Goal: Task Accomplishment & Management: Manage account settings

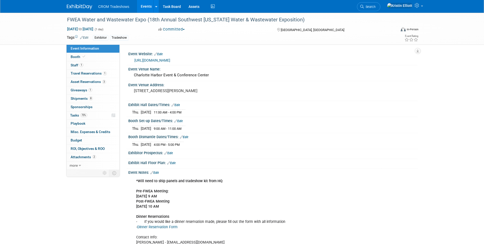
click at [145, 7] on link "Events" at bounding box center [146, 6] width 19 height 13
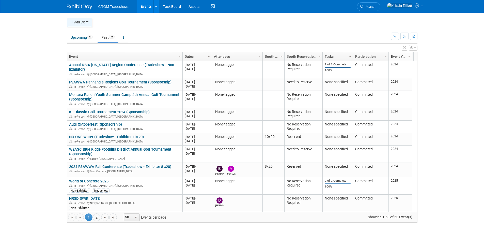
click at [84, 23] on button "Add Event" at bounding box center [79, 22] width 25 height 9
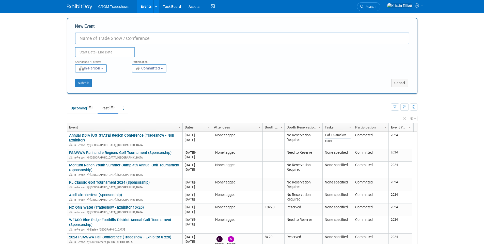
click at [98, 40] on input "New Event" at bounding box center [242, 39] width 334 height 12
paste input "Friends of Peace Water Annual BBQ"
type input "Friends of Peace Water Annual BBQ"
drag, startPoint x: 447, startPoint y: 38, endPoint x: 439, endPoint y: 44, distance: 10.4
click at [447, 38] on body "CROM Tradeshows Events Add Event Bulk Upload Events Shareable Event Boards Rece…" at bounding box center [242, 122] width 484 height 244
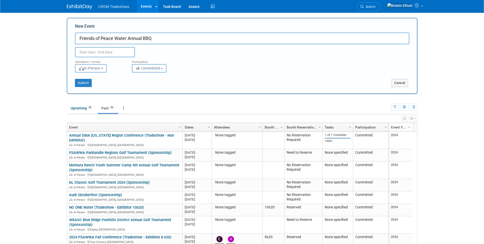
click at [106, 43] on input "Friends of Peace Water Annual BBQ" at bounding box center [242, 39] width 334 height 12
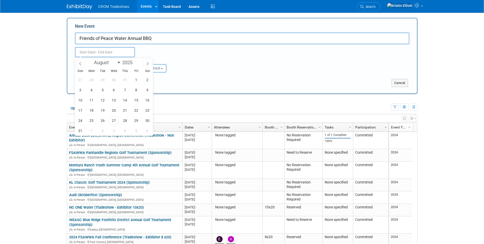
click at [106, 53] on input "text" at bounding box center [105, 52] width 60 height 10
click at [148, 63] on icon at bounding box center [148, 64] width 4 height 4
click at [147, 64] on icon at bounding box center [148, 64] width 4 height 4
click at [147, 62] on icon at bounding box center [148, 64] width 4 height 4
select select "10"
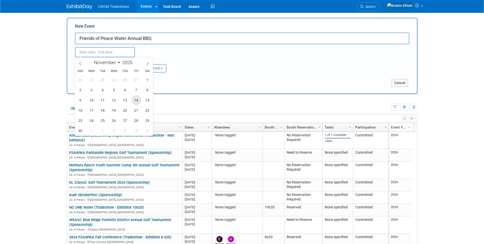
click at [135, 98] on span "14" at bounding box center [136, 100] width 10 height 10
click at [137, 101] on span "14" at bounding box center [136, 100] width 10 height 10
type input "Nov 14, 2025 to Nov 14, 2025"
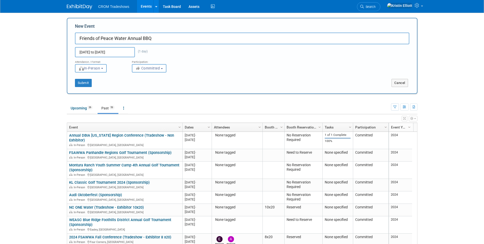
click at [153, 40] on input "Friends of Peace Water Annual BBQ" at bounding box center [242, 39] width 334 height 12
type input "Friends of Peace Water Annual BBQ - Sponsorship"
click at [80, 81] on button "Submit" at bounding box center [83, 83] width 17 height 8
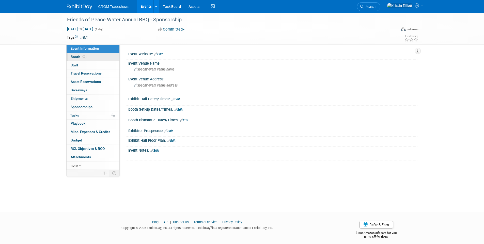
drag, startPoint x: 91, startPoint y: 56, endPoint x: 102, endPoint y: 55, distance: 10.7
click at [91, 56] on link "Booth" at bounding box center [93, 57] width 53 height 8
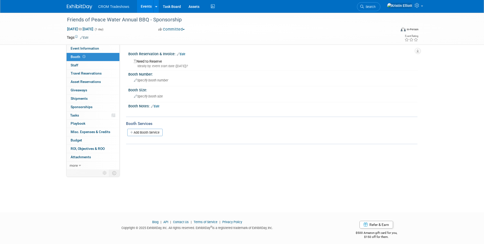
click at [182, 53] on link "Edit" at bounding box center [181, 54] width 8 height 4
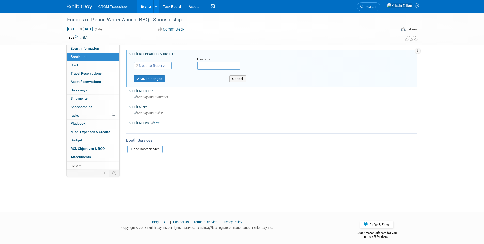
click at [151, 62] on button "Need to Reserve" at bounding box center [153, 66] width 38 height 8
click at [152, 89] on link "No Reservation Required" at bounding box center [161, 88] width 54 height 7
click at [148, 76] on button "Save Changes" at bounding box center [149, 78] width 31 height 7
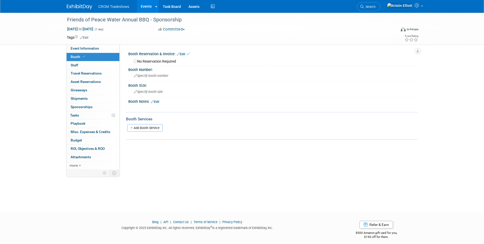
click at [85, 36] on link "Edit" at bounding box center [84, 38] width 8 height 4
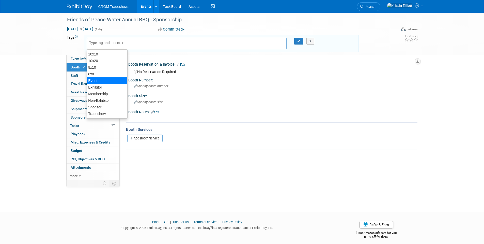
click at [98, 81] on div "Event" at bounding box center [107, 80] width 41 height 7
type input "Event"
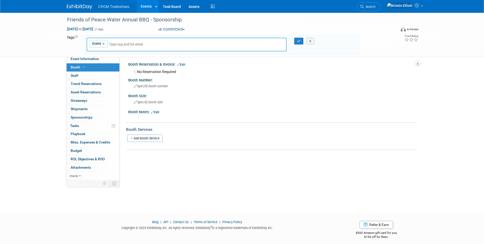
click at [122, 44] on input "text" at bounding box center [144, 44] width 71 height 5
type input "s"
click at [106, 64] on div "Sponsor" at bounding box center [122, 62] width 71 height 7
type input "Event, Sponsor"
click at [297, 39] on button "button" at bounding box center [298, 41] width 9 height 7
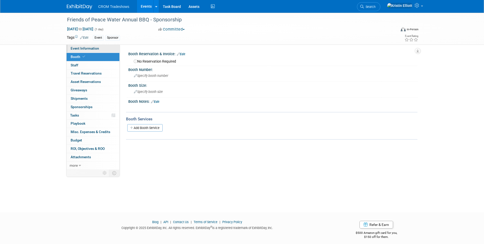
click at [92, 49] on span "Event Information" at bounding box center [85, 48] width 28 height 4
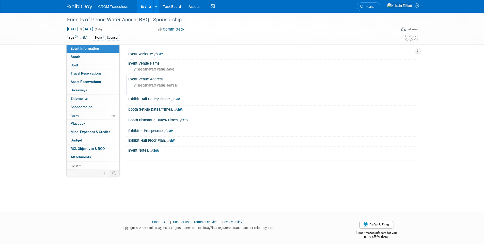
click at [155, 88] on div "Specify event venue address" at bounding box center [188, 87] width 113 height 12
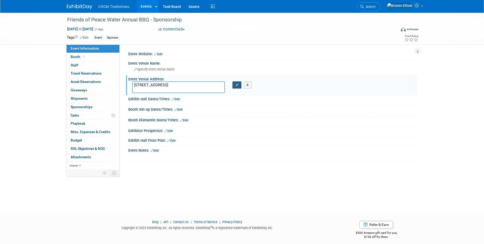
type textarea "8998 SW County Rd 769 Arcadia, FL 34269"
click at [234, 85] on button "button" at bounding box center [236, 84] width 9 height 7
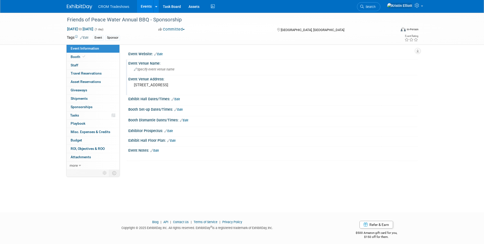
click at [154, 70] on span "Specify event venue name" at bounding box center [154, 69] width 41 height 4
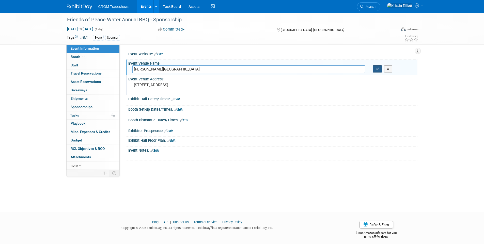
type input "R.V. Griffin Reserve"
click at [377, 70] on icon "button" at bounding box center [378, 68] width 4 height 3
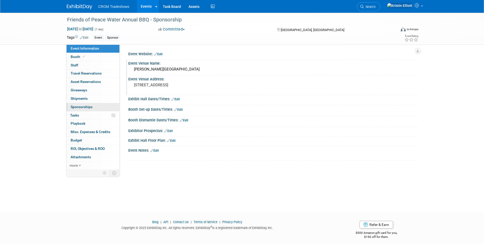
click at [93, 106] on link "0 Sponsorships 0" at bounding box center [93, 107] width 53 height 8
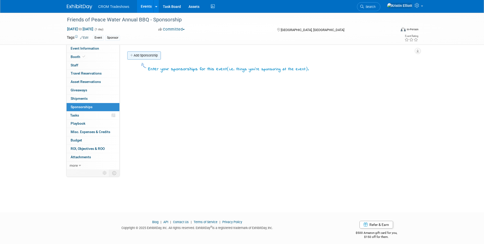
click at [151, 52] on link "Add Sponsorship" at bounding box center [144, 55] width 34 height 8
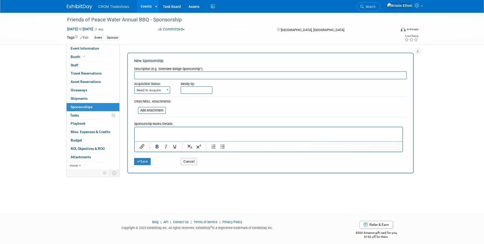
click at [178, 75] on input "text" at bounding box center [270, 75] width 272 height 8
paste input "Gold: $1,000."
type input "Gold: $1,000."
click at [160, 87] on span "Need to Acquire" at bounding box center [152, 90] width 35 height 7
select select "2"
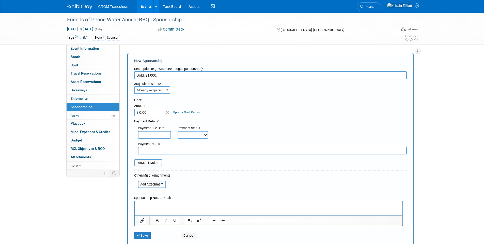
click at [150, 114] on input "$ 0.00" at bounding box center [150, 112] width 32 height 8
type input "$ 1,000.00"
click at [159, 149] on input "text" at bounding box center [272, 151] width 269 height 8
type input "V"
type input "Called and gave CC number. Will get invoice on 8/29/25"
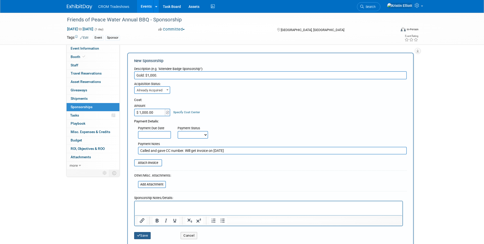
click at [149, 238] on button "Save" at bounding box center [142, 235] width 17 height 7
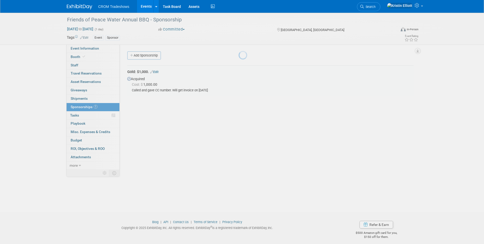
scroll to position [4, 0]
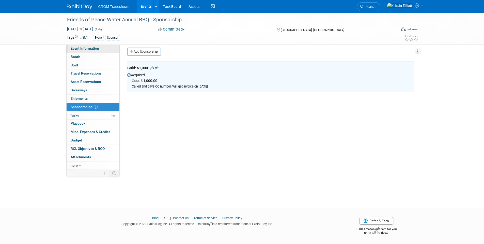
click at [90, 51] on link "Event Information" at bounding box center [93, 48] width 53 height 8
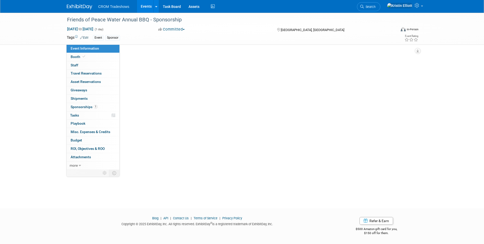
scroll to position [0, 0]
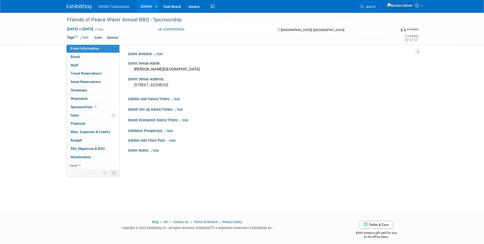
click at [157, 149] on link "Edit" at bounding box center [154, 151] width 8 height 4
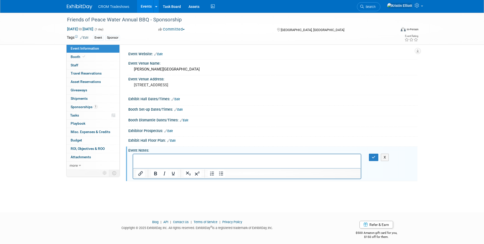
drag, startPoint x: 289, startPoint y: 323, endPoint x: 161, endPoint y: 157, distance: 210.2
click at [161, 157] on p "Rich Text Area. Press ALT-0 for help." at bounding box center [247, 158] width 222 height 5
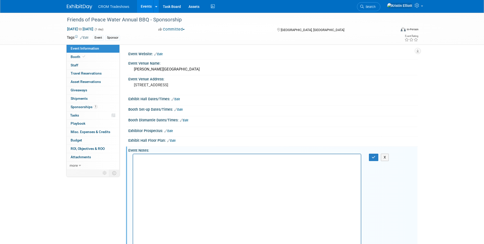
scroll to position [50, 0]
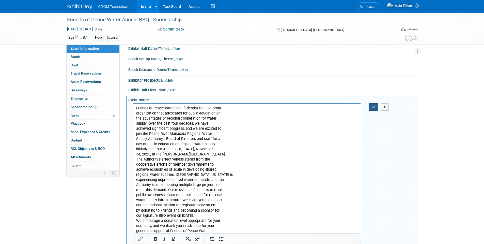
click at [370, 108] on button "button" at bounding box center [373, 106] width 9 height 7
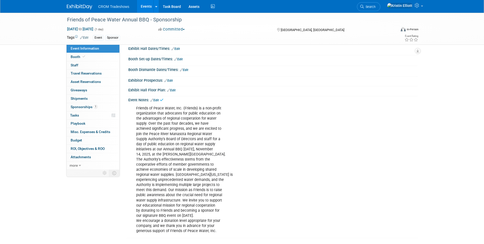
scroll to position [0, 0]
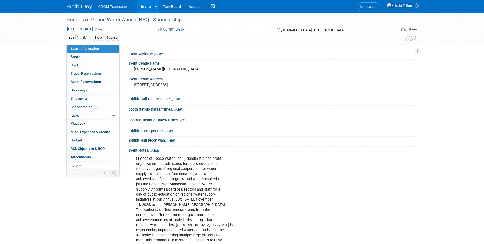
click at [160, 149] on div "Event Notes: Edit" at bounding box center [272, 149] width 289 height 7
click at [158, 150] on link "Edit" at bounding box center [154, 151] width 8 height 4
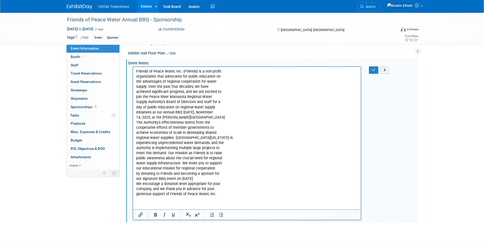
scroll to position [112, 0]
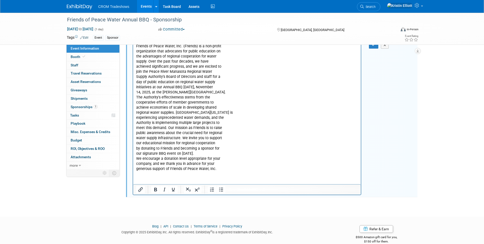
click at [224, 167] on p "Friends of Peace Water, Inc. (Friends) is a non-profit organization that advoca…" at bounding box center [247, 107] width 222 height 127
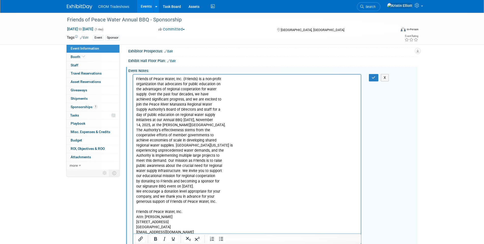
scroll to position [61, 0]
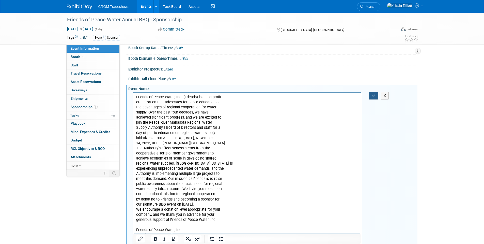
click at [371, 96] on button "button" at bounding box center [373, 95] width 9 height 7
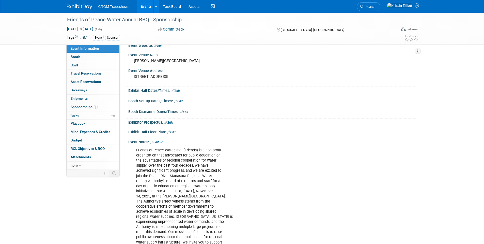
scroll to position [0, 0]
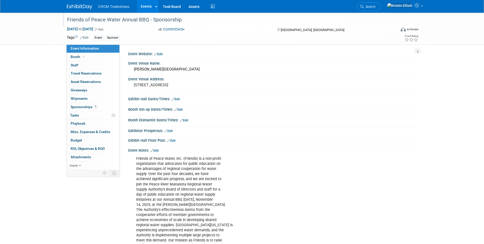
click at [106, 20] on div "Friends of Peace Water Annual BBQ - Sponsorship" at bounding box center [226, 19] width 323 height 9
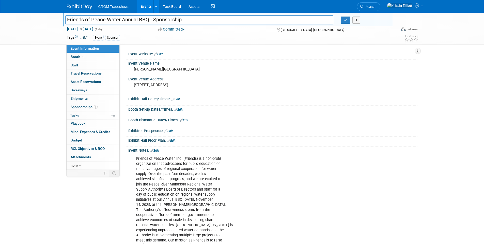
click at [106, 20] on input "Friends of Peace Water Annual BBQ - Sponsorship" at bounding box center [199, 19] width 268 height 9
click at [83, 109] on link "1 Sponsorships 1" at bounding box center [93, 107] width 53 height 8
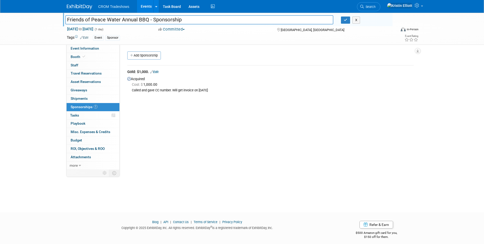
click at [158, 72] on link "Edit" at bounding box center [154, 72] width 8 height 4
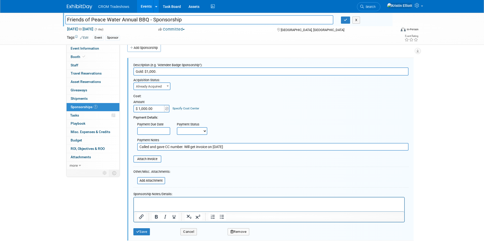
click at [165, 204] on html at bounding box center [269, 200] width 270 height 7
click at [165, 201] on p "Rich Text Area. Press ALT-0 for help." at bounding box center [269, 201] width 264 height 5
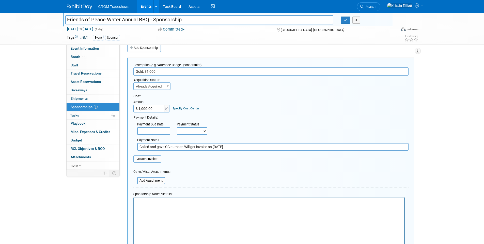
scroll to position [98, 0]
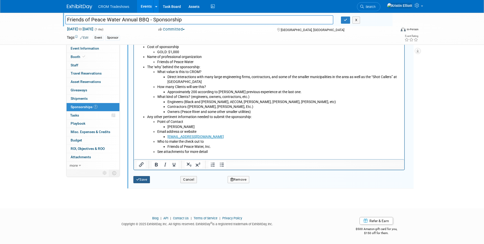
click at [139, 178] on icon "submit" at bounding box center [138, 178] width 4 height 3
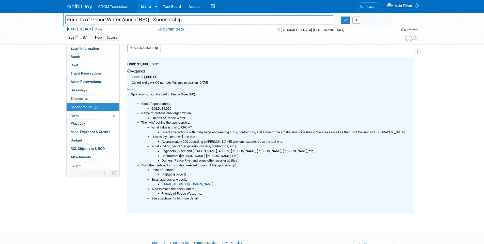
scroll to position [0, 0]
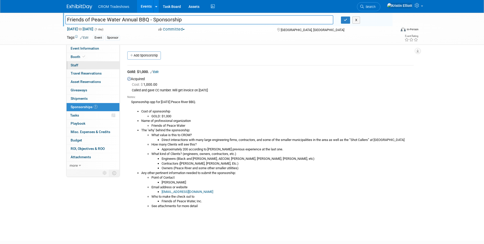
click at [81, 66] on link "0 Staff 0" at bounding box center [93, 65] width 53 height 8
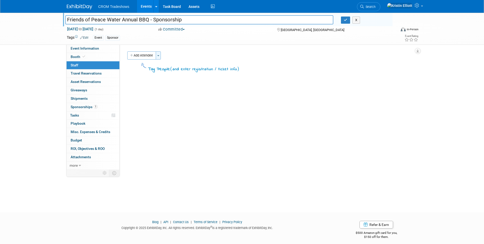
click at [160, 57] on button "Toggle Dropdown" at bounding box center [158, 55] width 5 height 8
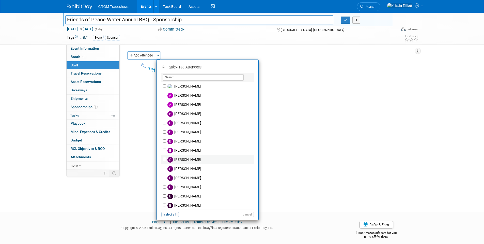
click at [187, 160] on label "[PERSON_NAME]" at bounding box center [210, 159] width 89 height 9
click at [166, 160] on input "[PERSON_NAME]" at bounding box center [164, 158] width 3 height 3
checkbox input "true"
click at [245, 66] on button "Apply" at bounding box center [245, 66] width 15 height 7
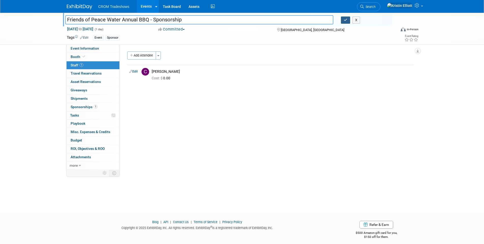
click at [343, 22] on button "button" at bounding box center [345, 20] width 9 height 7
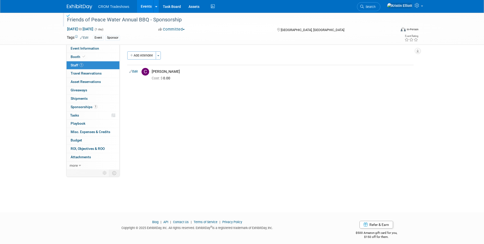
click at [176, 20] on div "Friends of Peace Water Annual BBQ - Sponsorship" at bounding box center [226, 19] width 323 height 9
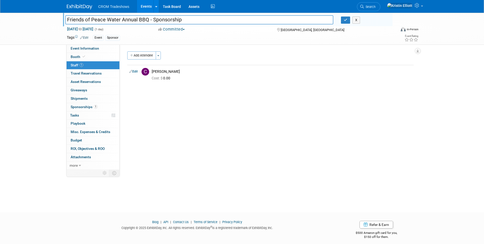
drag, startPoint x: 191, startPoint y: 17, endPoint x: 148, endPoint y: 17, distance: 43.9
click at [148, 17] on input "Friends of Peace Water Annual BBQ - Sponsorship" at bounding box center [199, 19] width 268 height 9
type input "Friends of Peace Water Annual BBQ"
click at [343, 22] on button "button" at bounding box center [345, 20] width 9 height 7
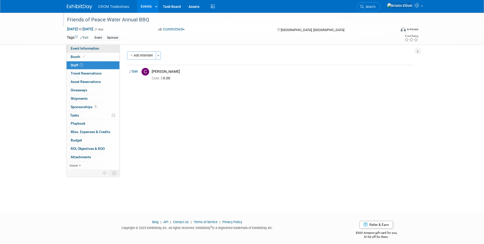
click at [83, 48] on span "Event Information" at bounding box center [85, 48] width 28 height 4
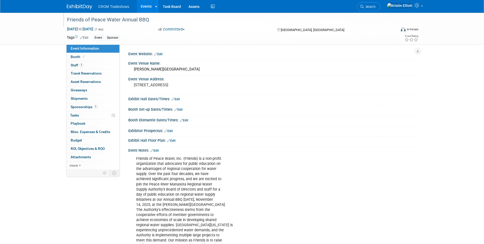
click at [147, 7] on link "Events" at bounding box center [146, 6] width 19 height 13
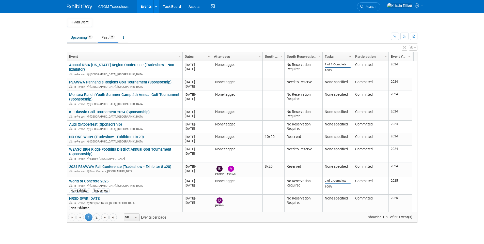
click at [83, 41] on link "Upcoming 27" at bounding box center [82, 38] width 30 height 10
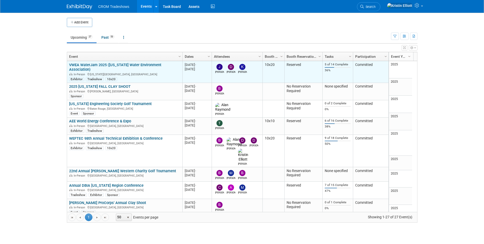
click at [116, 64] on link "VWEA WaterJam 2025 ([US_STATE] Water Environment Association)" at bounding box center [115, 66] width 92 height 9
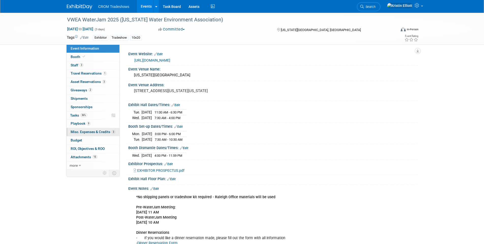
click at [93, 132] on span "Misc. Expenses & Credits 3" at bounding box center [93, 132] width 45 height 4
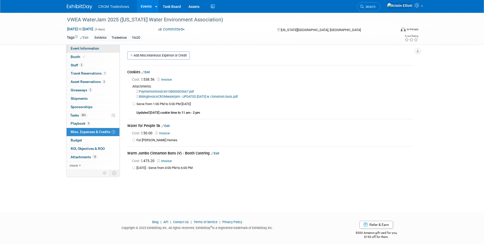
click at [90, 49] on span "Event Information" at bounding box center [85, 48] width 28 height 4
